Goal: Check status: Check status

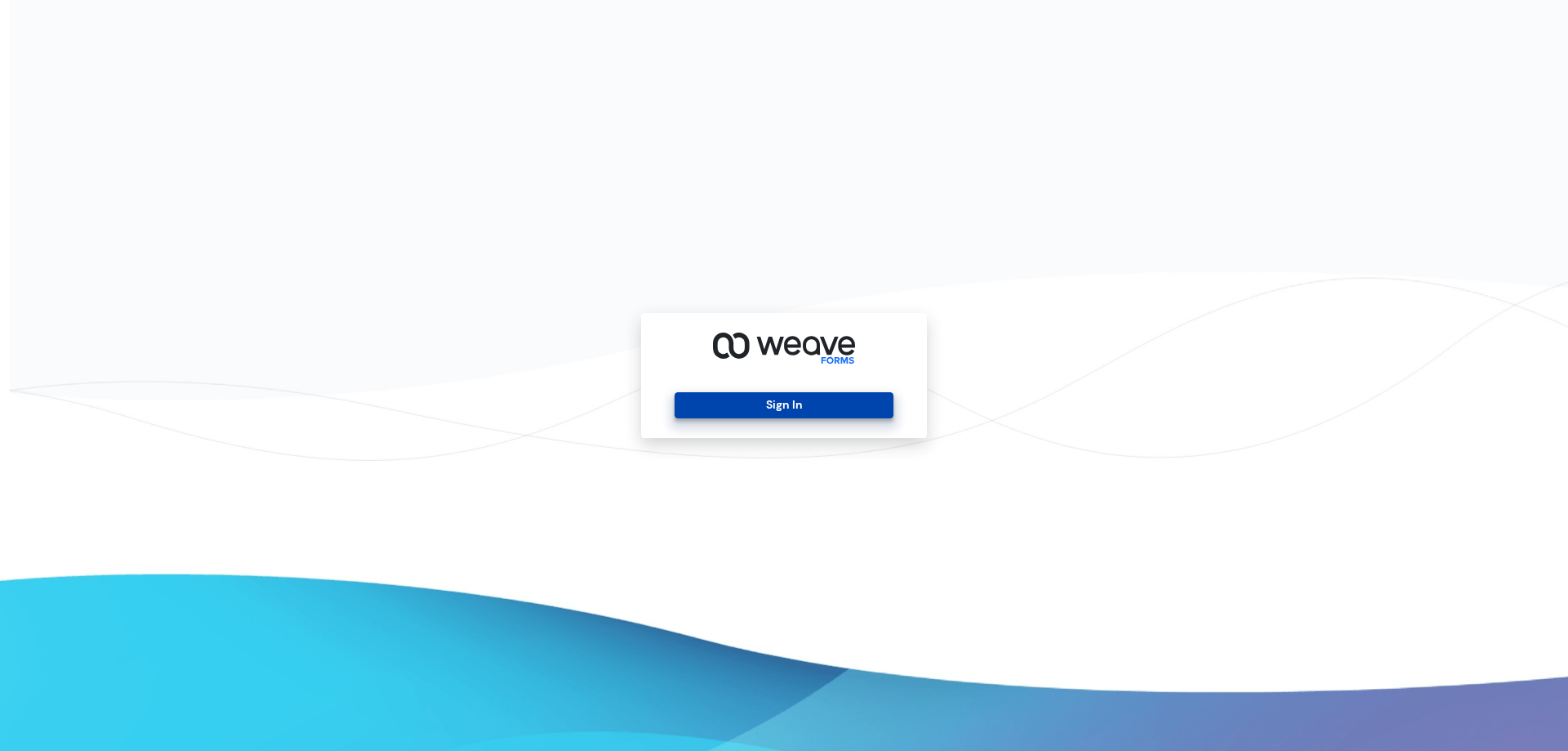
click at [726, 393] on button "Sign In" at bounding box center [784, 405] width 218 height 26
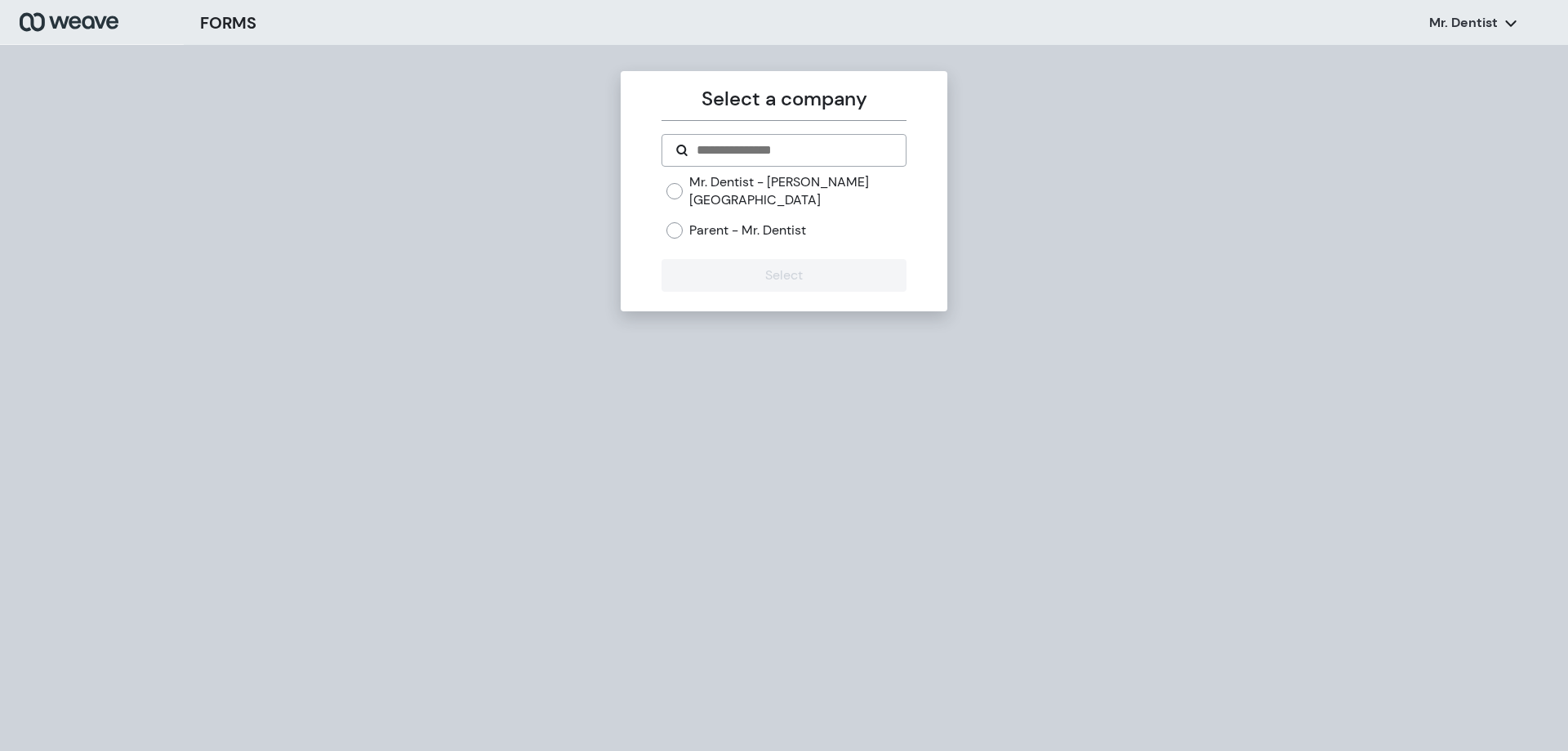
click at [685, 222] on div "Parent - Mr. Dentist" at bounding box center [786, 231] width 239 height 18
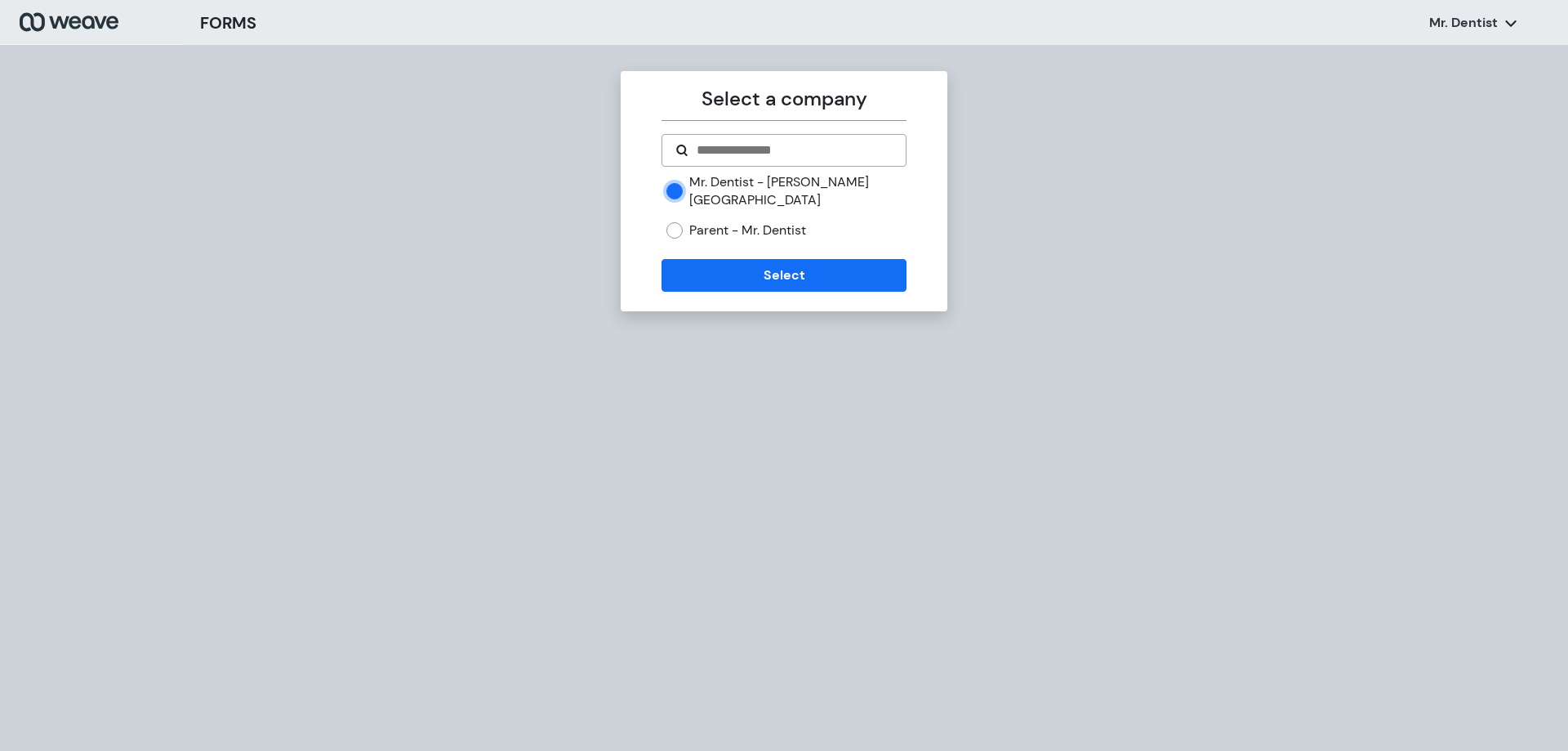
drag, startPoint x: 691, startPoint y: 271, endPoint x: 686, endPoint y: 287, distance: 16.8
click at [691, 279] on div "Select a company Mr. Dentist - [PERSON_NAME][GEOGRAPHIC_DATA] Parent - Mr. Dent…" at bounding box center [784, 190] width 327 height 240
click at [741, 262] on button "Select" at bounding box center [784, 275] width 244 height 32
